Goal: Check status: Check status

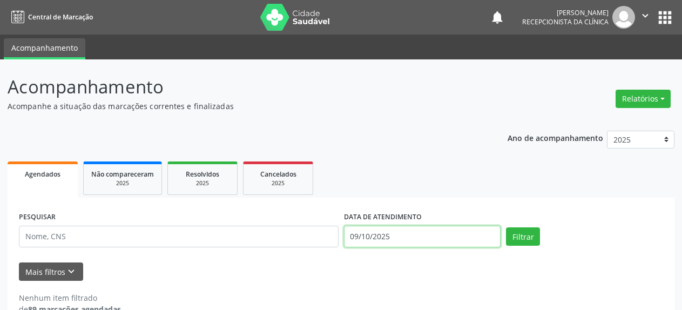
click at [379, 237] on input "09/10/2025" at bounding box center [422, 237] width 157 height 22
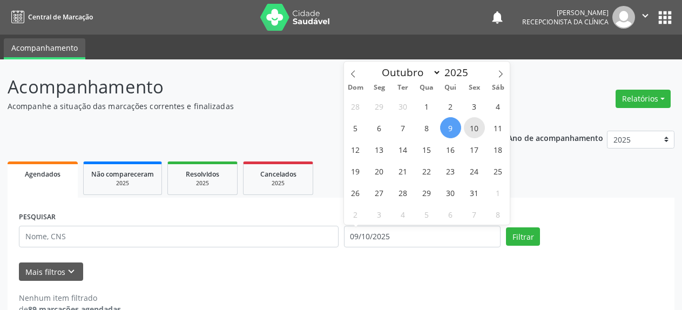
click at [474, 131] on span "10" at bounding box center [474, 127] width 21 height 21
type input "[DATE]"
click at [474, 131] on span "10" at bounding box center [474, 127] width 21 height 21
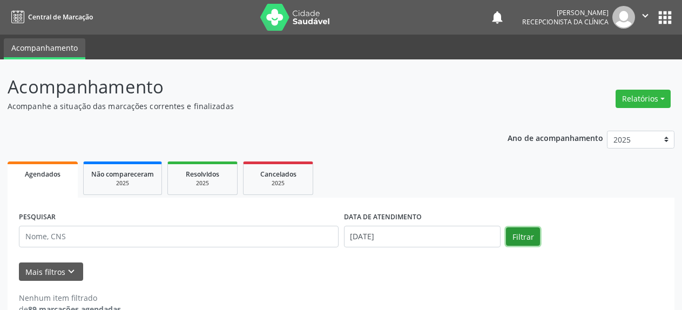
click at [519, 232] on button "Filtrar" at bounding box center [523, 236] width 34 height 18
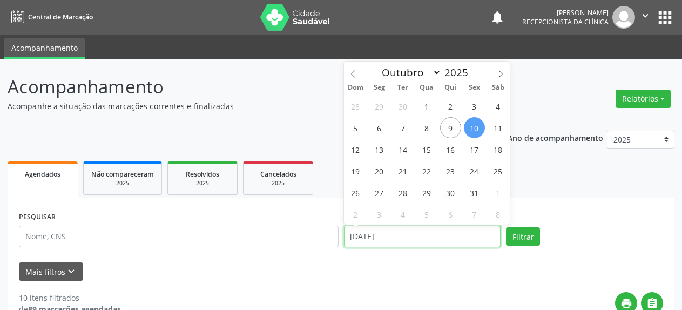
click at [380, 236] on input "[DATE]" at bounding box center [422, 237] width 157 height 22
click at [383, 150] on span "13" at bounding box center [379, 149] width 21 height 21
type input "[DATE]"
click at [383, 150] on span "13" at bounding box center [379, 149] width 21 height 21
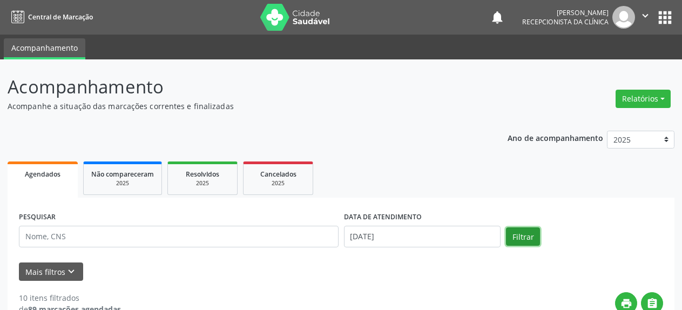
click at [518, 240] on button "Filtrar" at bounding box center [523, 236] width 34 height 18
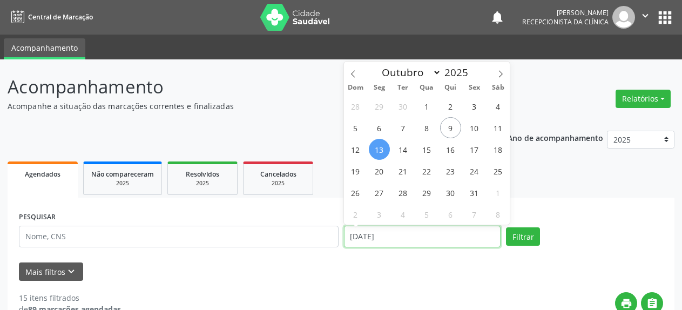
click at [397, 242] on input "[DATE]" at bounding box center [422, 237] width 157 height 22
click at [428, 146] on span "15" at bounding box center [426, 149] width 21 height 21
type input "[DATE]"
click at [428, 146] on span "15" at bounding box center [426, 149] width 21 height 21
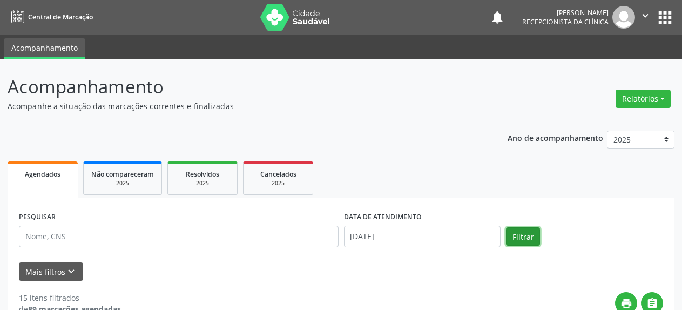
click at [527, 240] on button "Filtrar" at bounding box center [523, 236] width 34 height 18
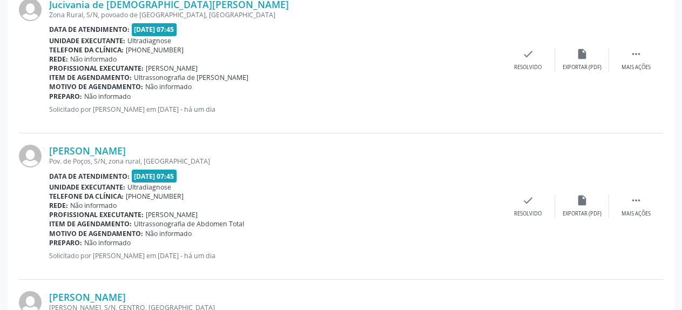
scroll to position [1377, 0]
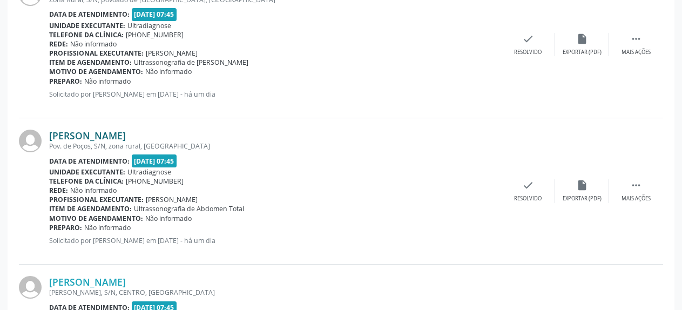
click at [125, 136] on link "[PERSON_NAME]" at bounding box center [87, 136] width 77 height 12
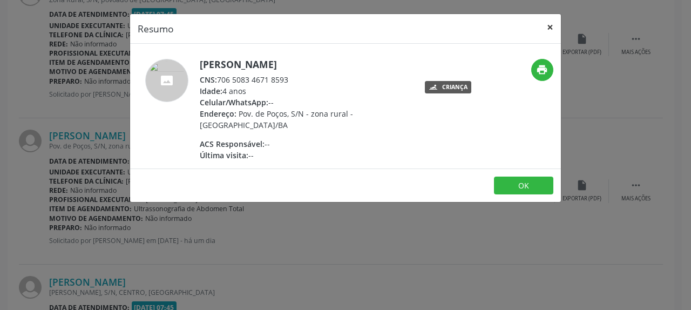
click at [552, 25] on button "×" at bounding box center [551, 27] width 22 height 26
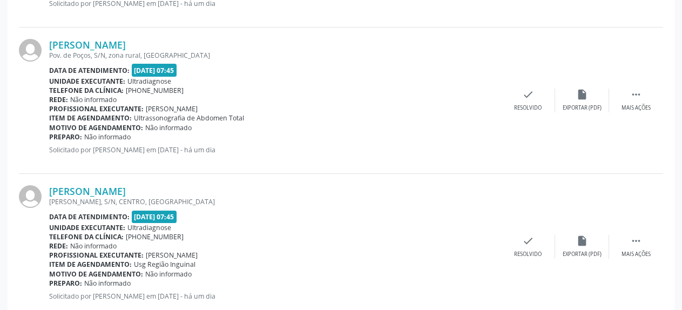
scroll to position [1488, 0]
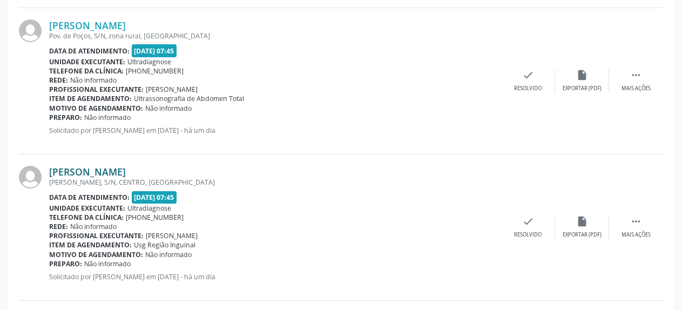
click at [92, 174] on link "[PERSON_NAME]" at bounding box center [87, 172] width 77 height 12
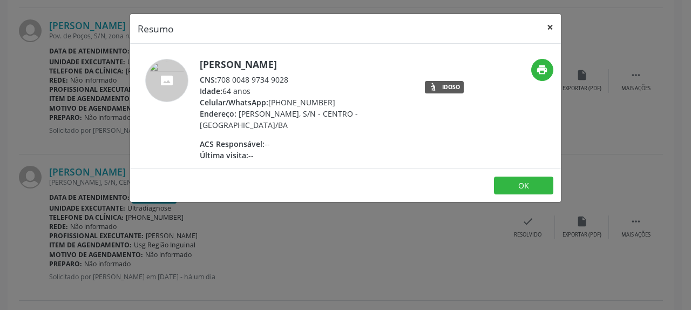
click at [554, 28] on button "×" at bounding box center [551, 27] width 22 height 26
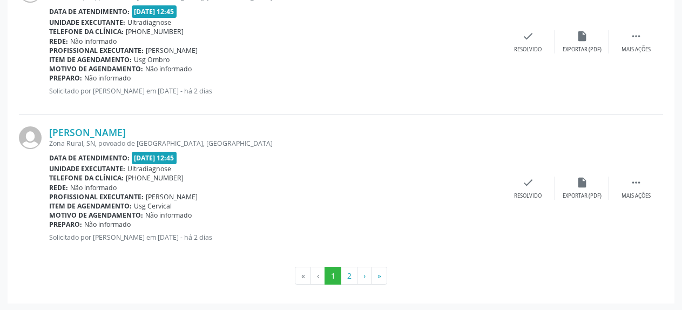
scroll to position [2259, 0]
click at [348, 276] on button "2" at bounding box center [349, 275] width 17 height 18
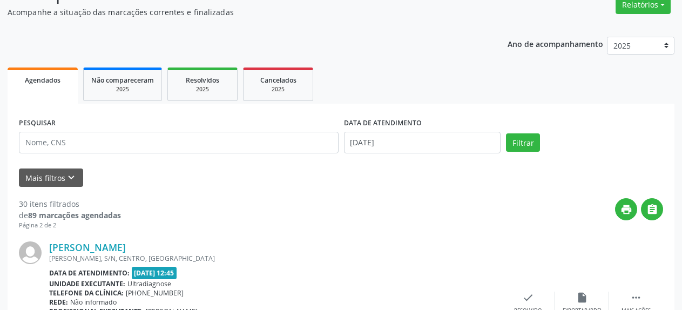
scroll to position [0, 0]
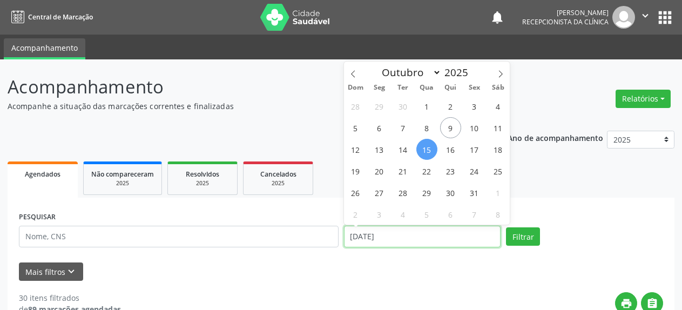
click at [375, 238] on input "[DATE]" at bounding box center [422, 237] width 157 height 22
click at [474, 150] on span "17" at bounding box center [474, 149] width 21 height 21
type input "[DATE]"
click at [474, 150] on span "17" at bounding box center [474, 149] width 21 height 21
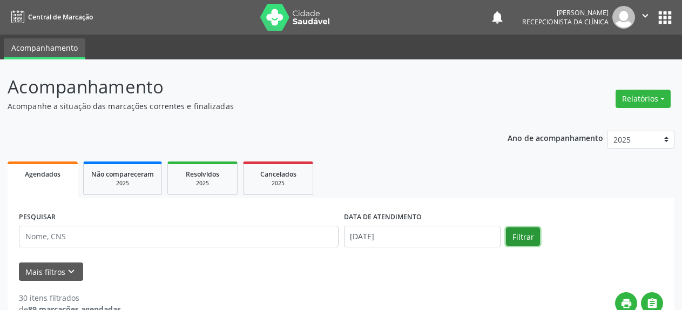
click at [524, 239] on button "Filtrar" at bounding box center [523, 236] width 34 height 18
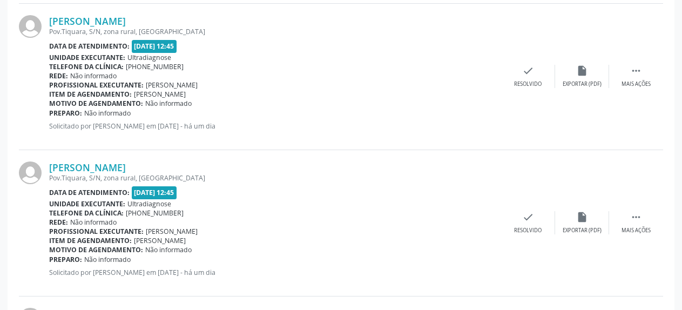
scroll to position [1157, 0]
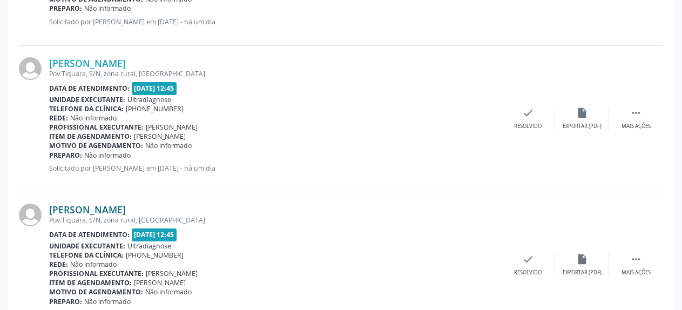
click at [95, 211] on link "[PERSON_NAME]" at bounding box center [87, 210] width 77 height 12
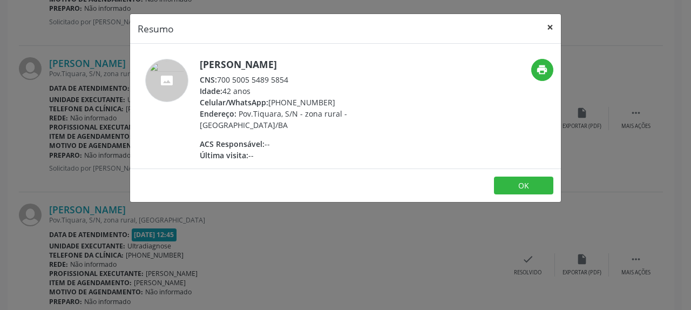
click at [553, 28] on button "×" at bounding box center [551, 27] width 22 height 26
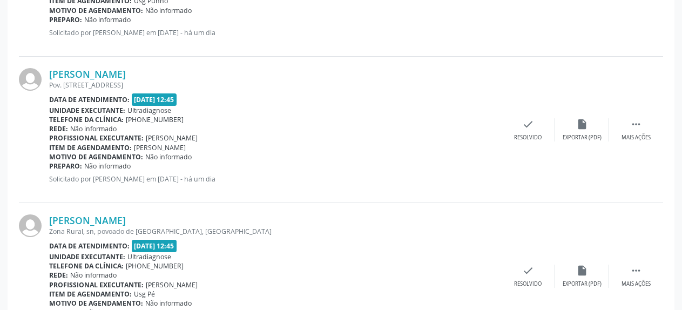
scroll to position [0, 0]
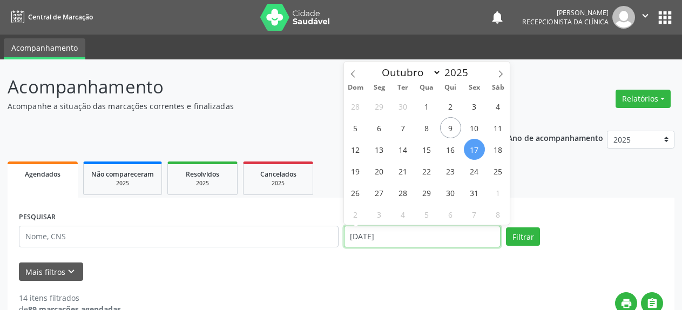
click at [388, 235] on input "[DATE]" at bounding box center [422, 237] width 157 height 22
click at [379, 173] on span "20" at bounding box center [379, 170] width 21 height 21
type input "[DATE]"
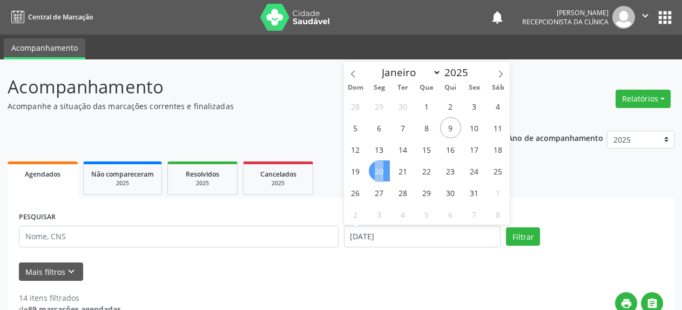
click at [379, 173] on span "20" at bounding box center [379, 170] width 21 height 21
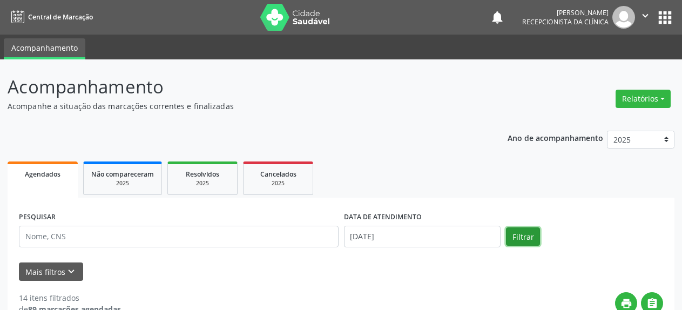
click at [527, 237] on button "Filtrar" at bounding box center [523, 236] width 34 height 18
